Goal: Find specific page/section: Find specific page/section

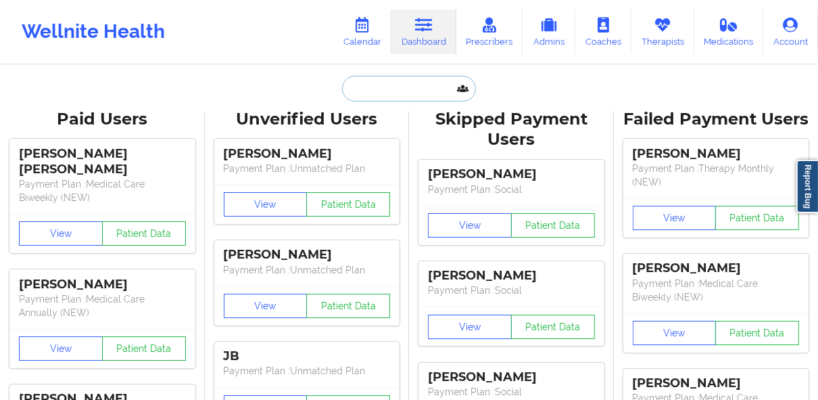
click at [398, 81] on input "text" at bounding box center [409, 89] width 134 height 26
paste input "[PERSON_NAME][EMAIL_ADDRESS][DOMAIN_NAME]"
type input "[PERSON_NAME][EMAIL_ADDRESS][DOMAIN_NAME]"
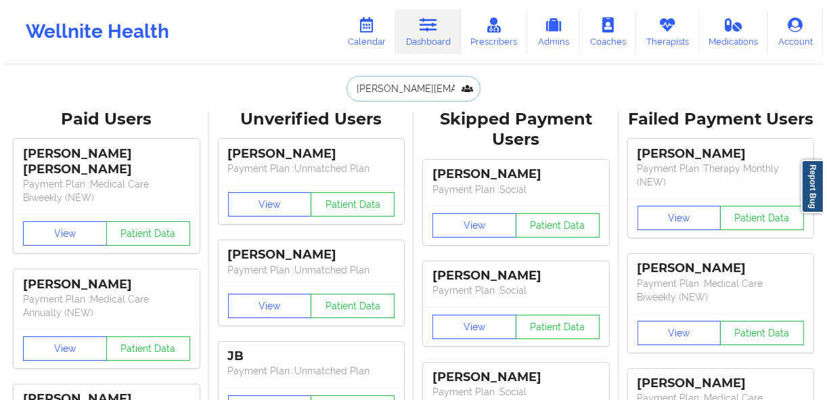
scroll to position [0, 11]
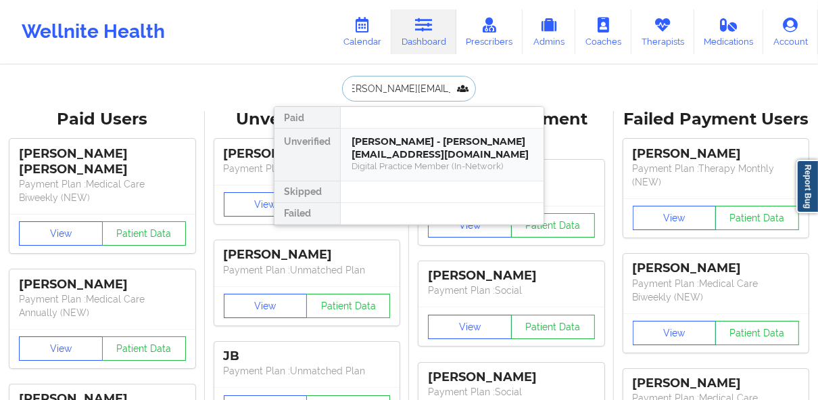
click at [396, 147] on div "[PERSON_NAME] - [PERSON_NAME][EMAIL_ADDRESS][DOMAIN_NAME]" at bounding box center [442, 147] width 181 height 25
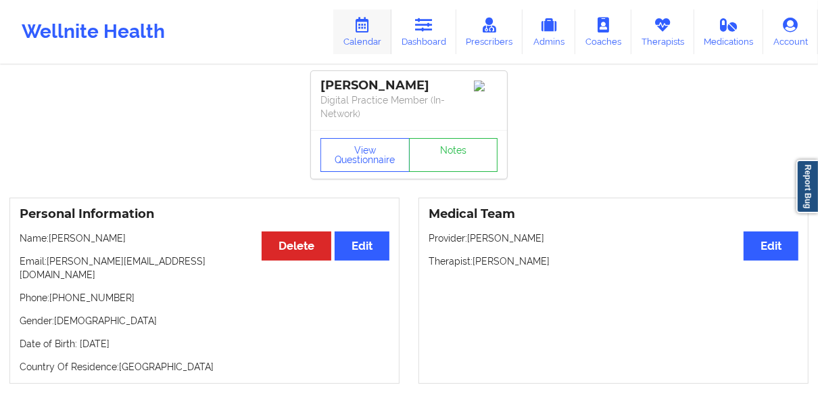
click at [371, 31] on icon at bounding box center [363, 25] width 18 height 15
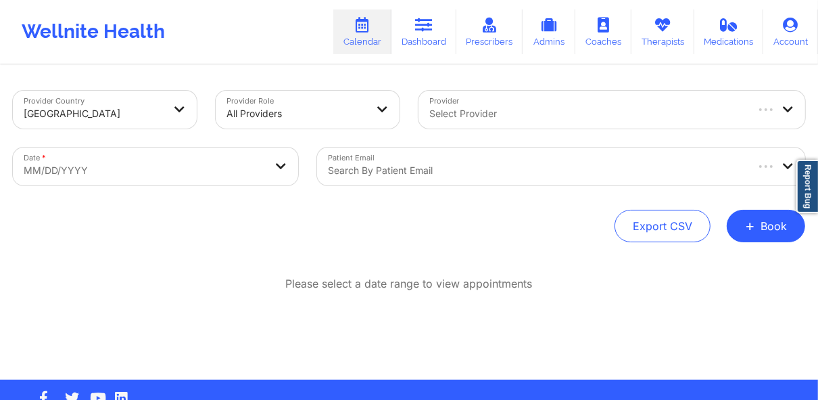
click at [425, 170] on div at bounding box center [536, 170] width 417 height 16
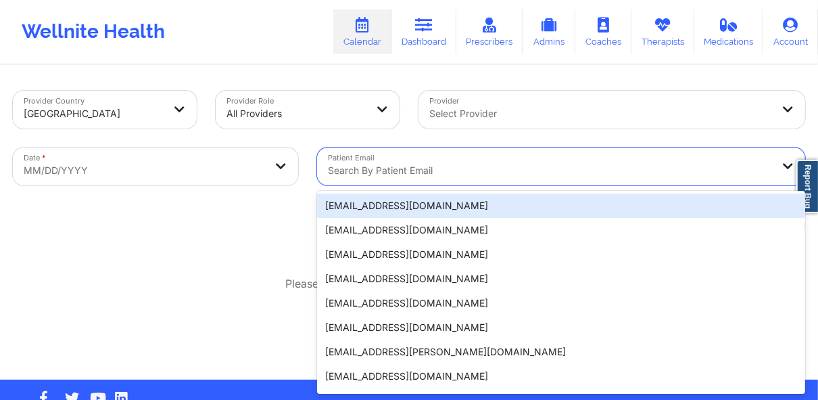
paste input "[PERSON_NAME][EMAIL_ADDRESS][DOMAIN_NAME]"
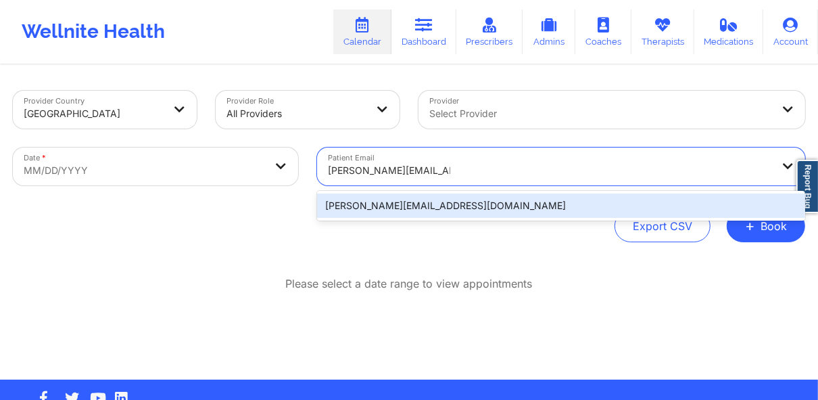
type input "[PERSON_NAME][EMAIL_ADDRESS][DOMAIN_NAME]"
select select "2025-8"
select select "2025-9"
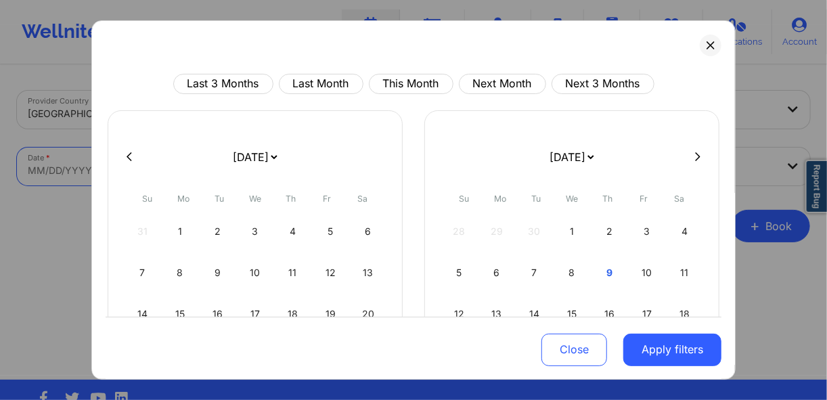
click at [148, 164] on body "Wellnite Health Calendar Dashboard Prescribers Admins Coaches Therapists Medica…" at bounding box center [413, 200] width 827 height 400
click at [125, 156] on button at bounding box center [129, 156] width 14 height 11
select select "2025-7"
select select "2025-8"
click at [125, 159] on button at bounding box center [129, 156] width 14 height 11
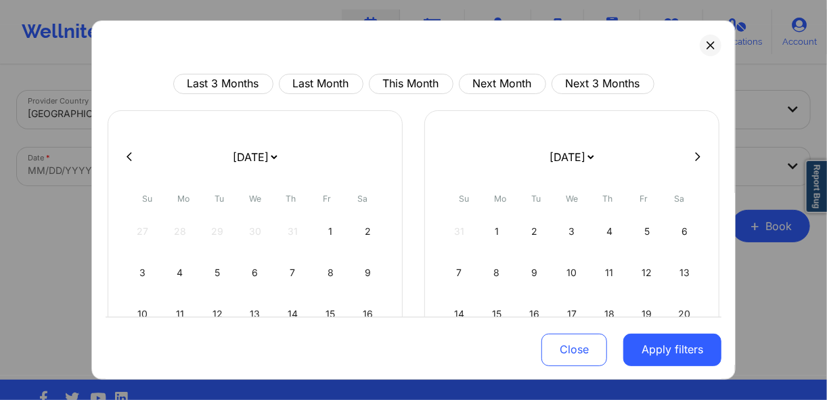
select select "2025-6"
select select "2025-7"
click at [130, 159] on icon at bounding box center [128, 156] width 5 height 9
select select "2025-5"
select select "2025-6"
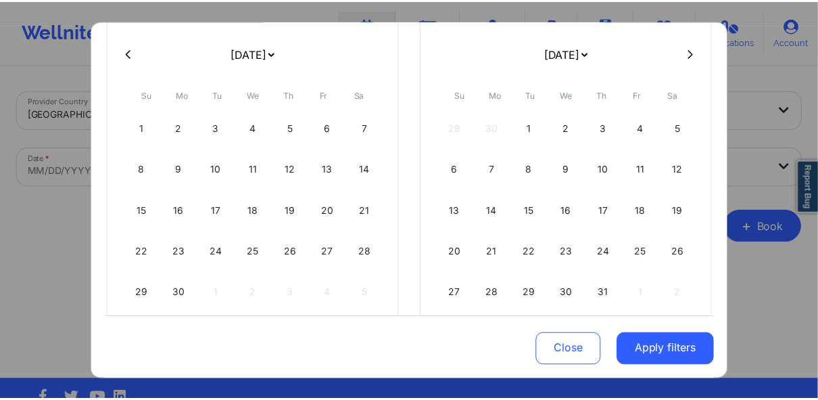
scroll to position [108, 0]
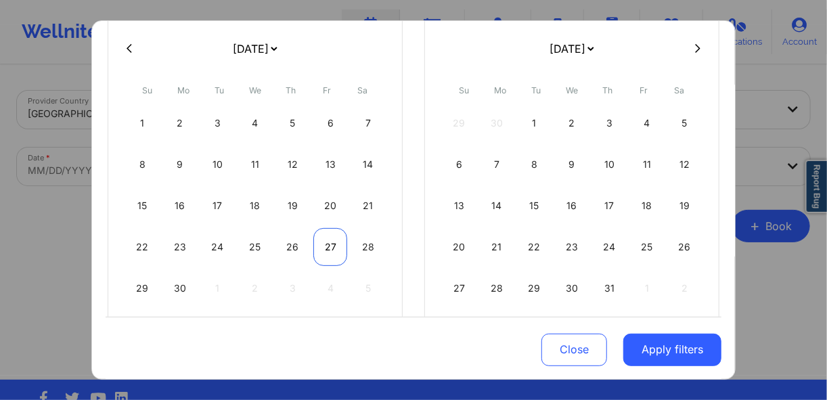
click at [320, 249] on div "27" at bounding box center [330, 247] width 34 height 38
select select "2025-5"
select select "2025-6"
select select "2025-5"
select select "2025-6"
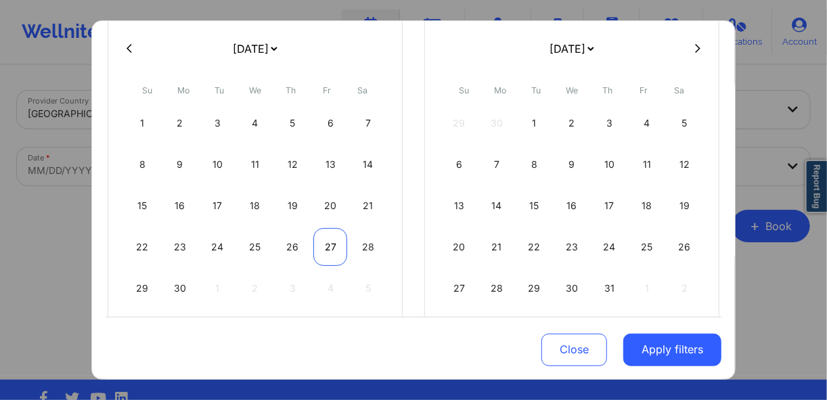
click at [328, 257] on div "27" at bounding box center [330, 247] width 34 height 38
select select "2025-5"
select select "2025-6"
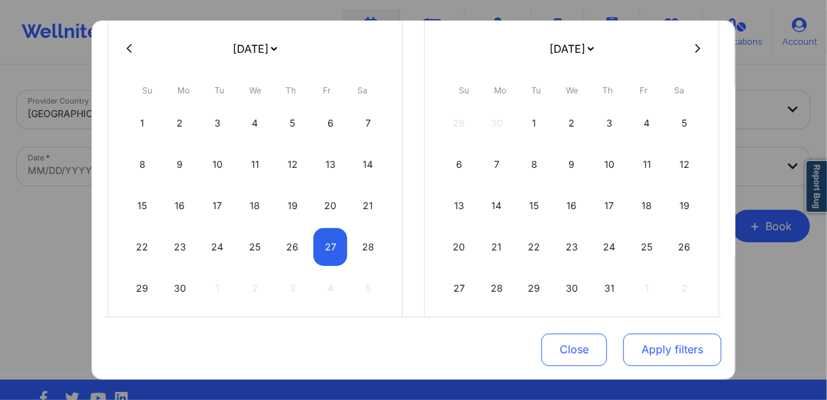
click at [682, 352] on button "Apply filters" at bounding box center [672, 349] width 98 height 32
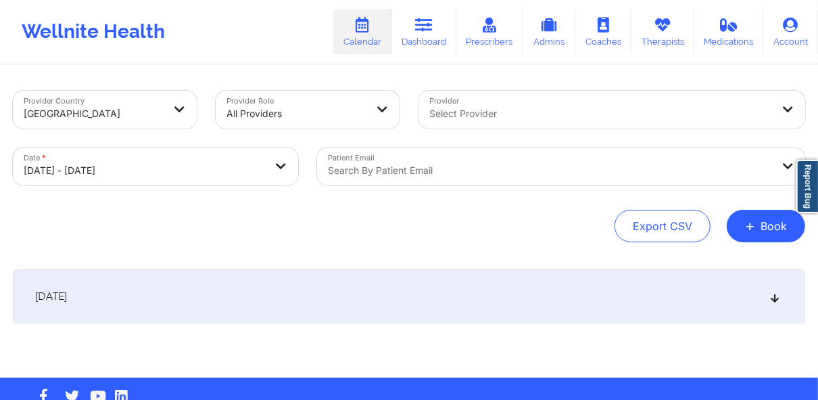
click at [253, 308] on div "[DATE]" at bounding box center [409, 296] width 793 height 54
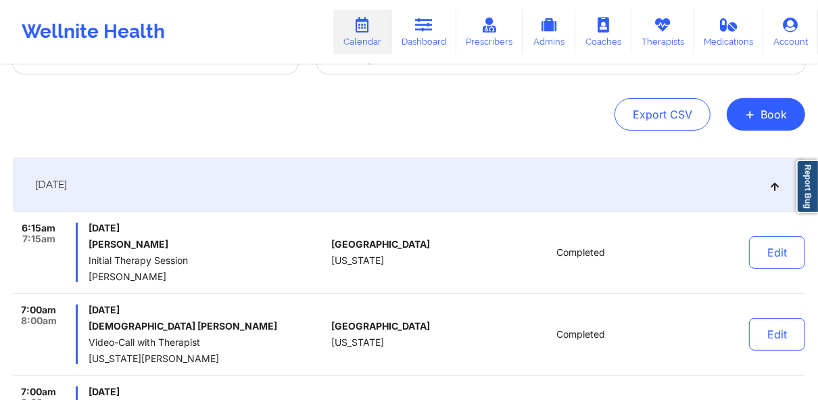
scroll to position [0, 0]
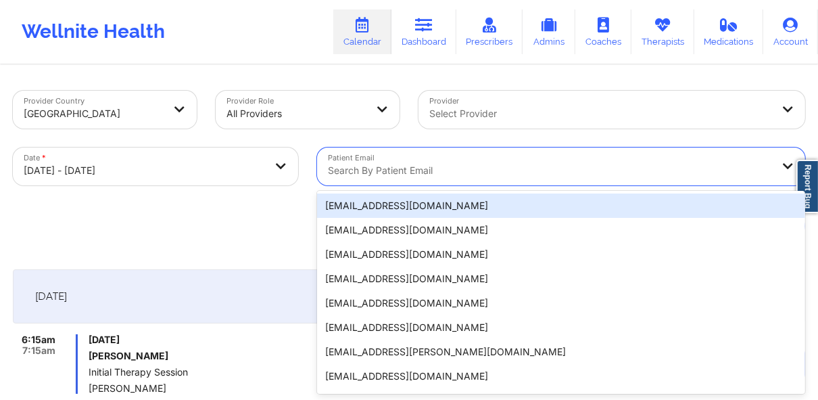
click at [382, 161] on div "Search by patient email" at bounding box center [545, 166] width 456 height 38
paste input "[PERSON_NAME][EMAIL_ADDRESS][DOMAIN_NAME]"
type input "[PERSON_NAME][EMAIL_ADDRESS][DOMAIN_NAME]"
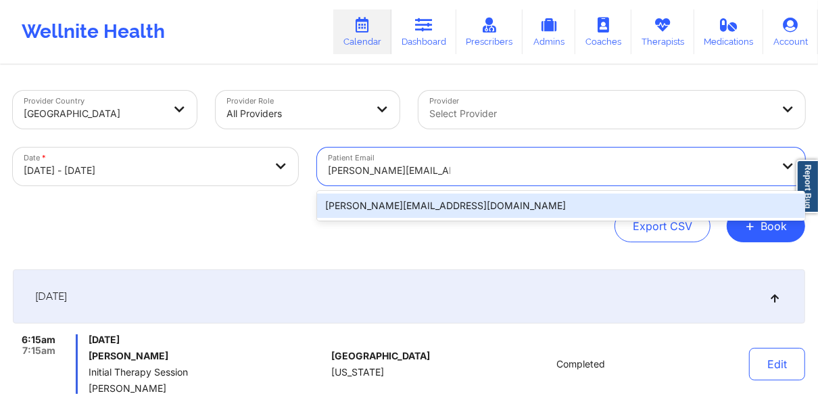
click at [421, 213] on div "[PERSON_NAME][EMAIL_ADDRESS][DOMAIN_NAME]" at bounding box center [561, 205] width 488 height 24
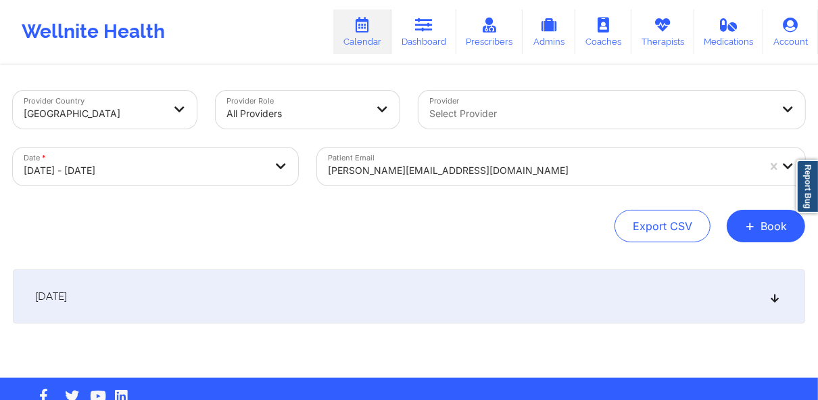
click at [363, 294] on div "[DATE]" at bounding box center [409, 296] width 793 height 54
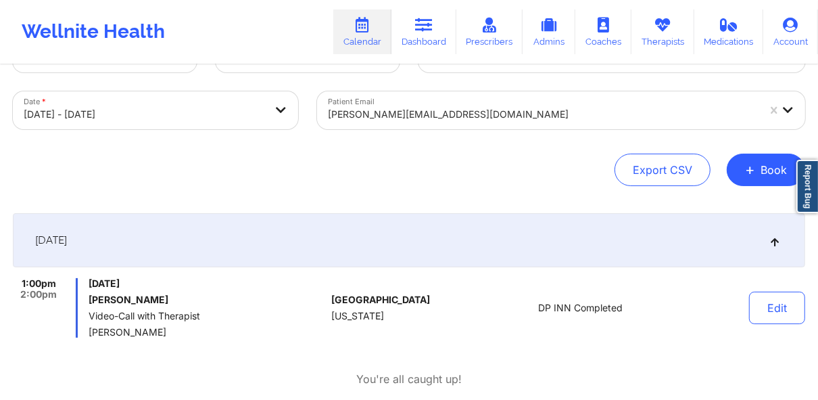
scroll to position [54, 0]
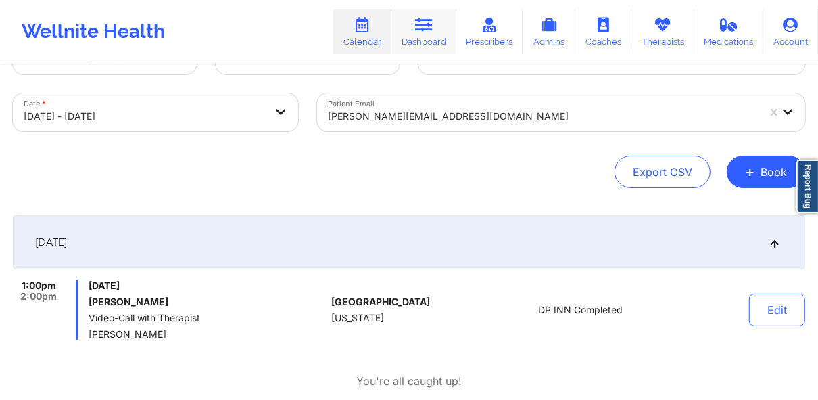
click at [433, 39] on link "Dashboard" at bounding box center [424, 31] width 65 height 45
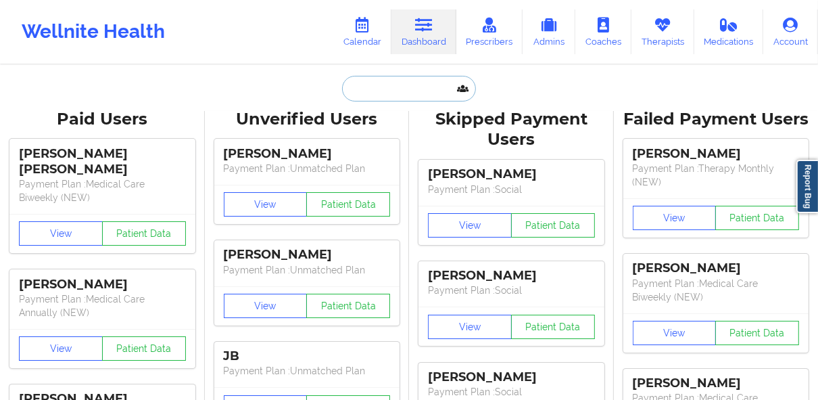
click at [367, 92] on input "text" at bounding box center [409, 89] width 134 height 26
paste input "[PERSON_NAME][EMAIL_ADDRESS][DOMAIN_NAME]"
type input "[PERSON_NAME][EMAIL_ADDRESS][DOMAIN_NAME]"
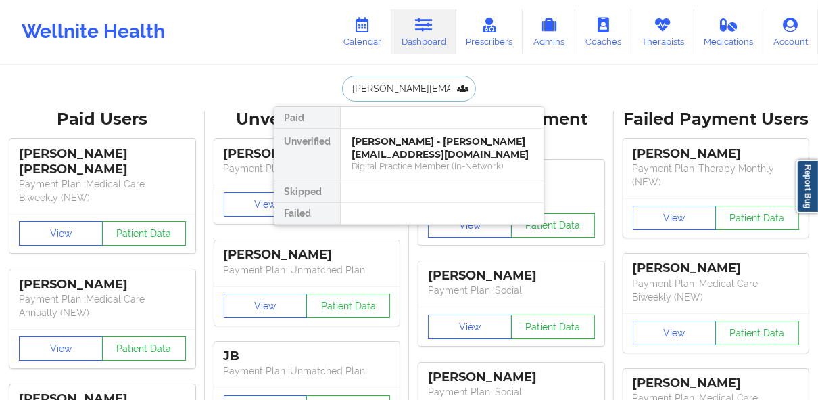
scroll to position [0, 11]
click at [404, 146] on div "[PERSON_NAME] - [PERSON_NAME][EMAIL_ADDRESS][DOMAIN_NAME]" at bounding box center [442, 147] width 181 height 25
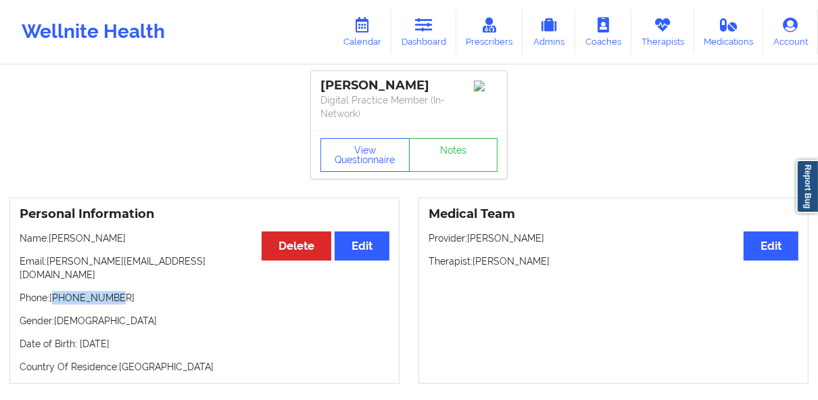
drag, startPoint x: 114, startPoint y: 282, endPoint x: 58, endPoint y: 287, distance: 56.3
click at [55, 291] on p "Phone: [PHONE_NUMBER]" at bounding box center [205, 298] width 370 height 14
copy p "15614012333"
click at [441, 157] on link "Notes" at bounding box center [453, 155] width 89 height 34
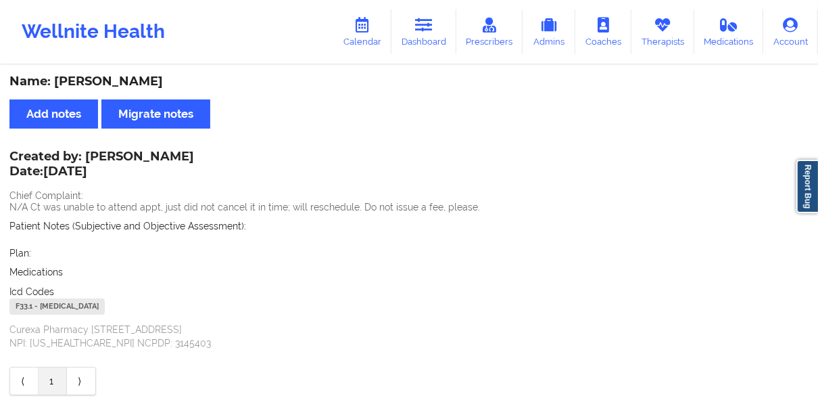
drag, startPoint x: 54, startPoint y: 81, endPoint x: 157, endPoint y: 88, distance: 103.0
click at [157, 88] on div "Name: [PERSON_NAME]" at bounding box center [408, 82] width 799 height 16
copy div "[PERSON_NAME]"
drag, startPoint x: 85, startPoint y: 154, endPoint x: 175, endPoint y: 157, distance: 90.7
click at [175, 157] on div "Created by: [PERSON_NAME] Date: [DATE] Chief Complaint: N/A Ct was unable to at…" at bounding box center [408, 251] width 799 height 198
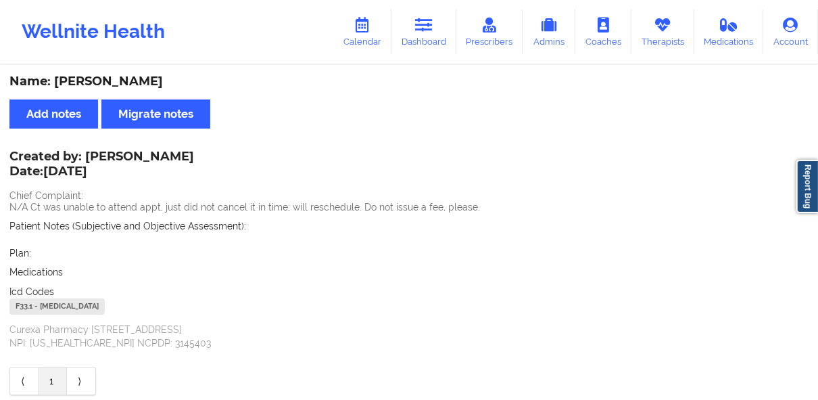
copy div "[PERSON_NAME] Date: [DATE]"
